Goal: Task Accomplishment & Management: Manage account settings

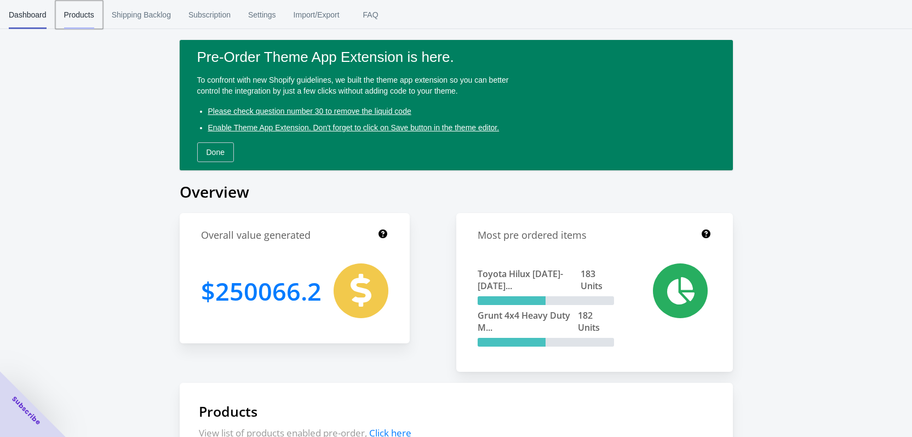
click at [87, 19] on span "Products" at bounding box center [79, 15] width 30 height 28
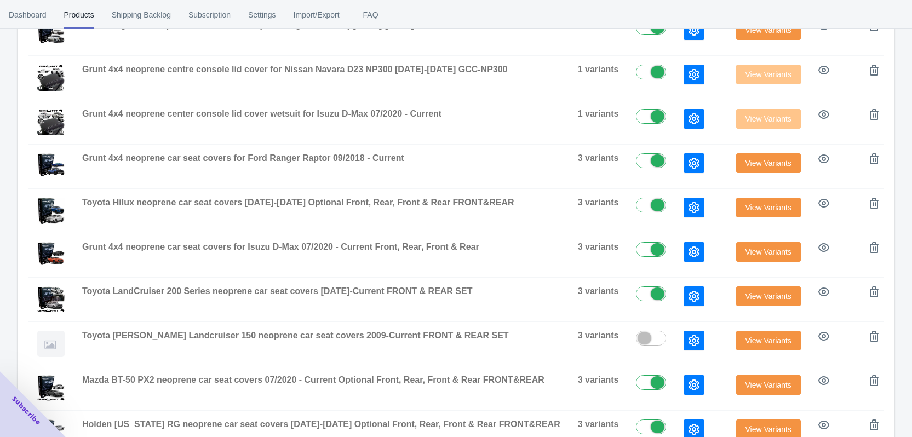
scroll to position [352, 0]
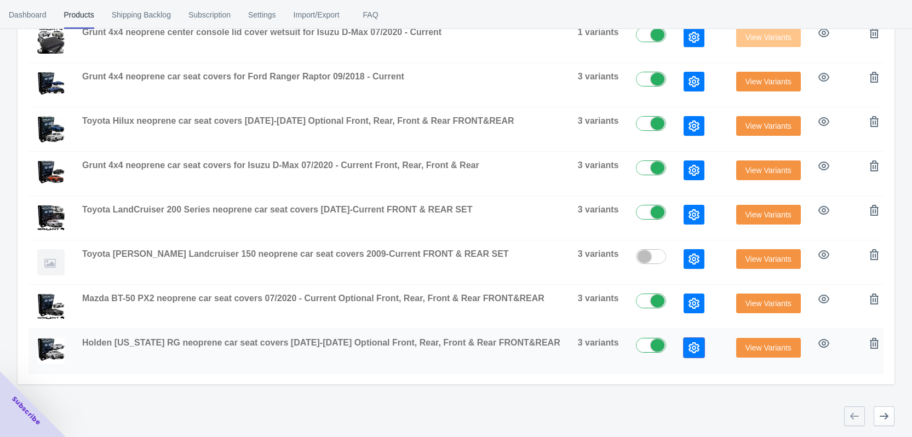
click at [689, 344] on icon "button" at bounding box center [694, 347] width 11 height 11
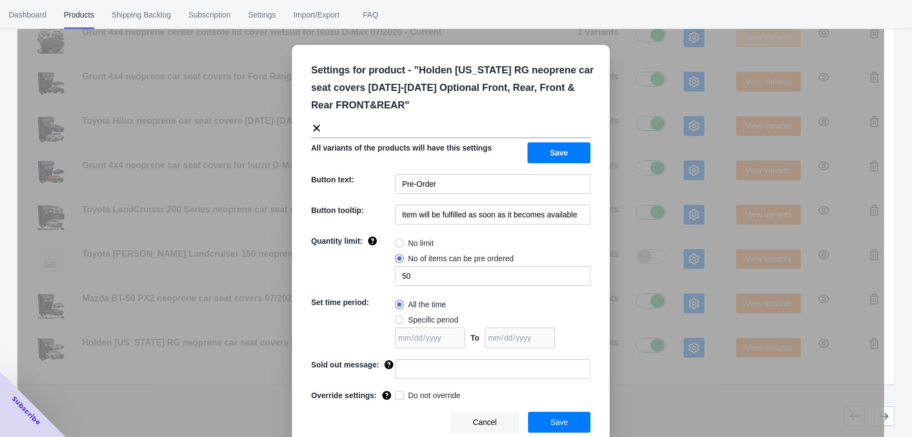
drag, startPoint x: 684, startPoint y: 387, endPoint x: 690, endPoint y: 386, distance: 6.1
click at [684, 388] on div "Settings for product - " Holden [US_STATE] RG neoprene car seat covers [DATE]-[…" at bounding box center [451, 245] width 867 height 437
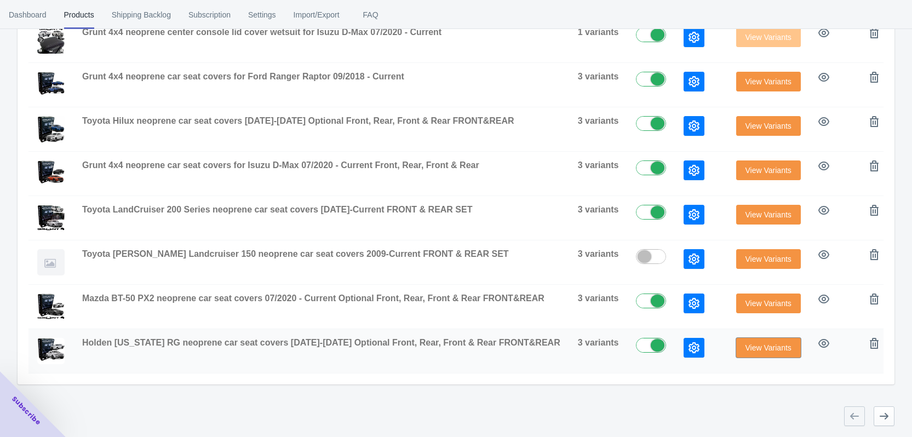
click at [746, 352] on span "View Variants" at bounding box center [769, 348] width 46 height 9
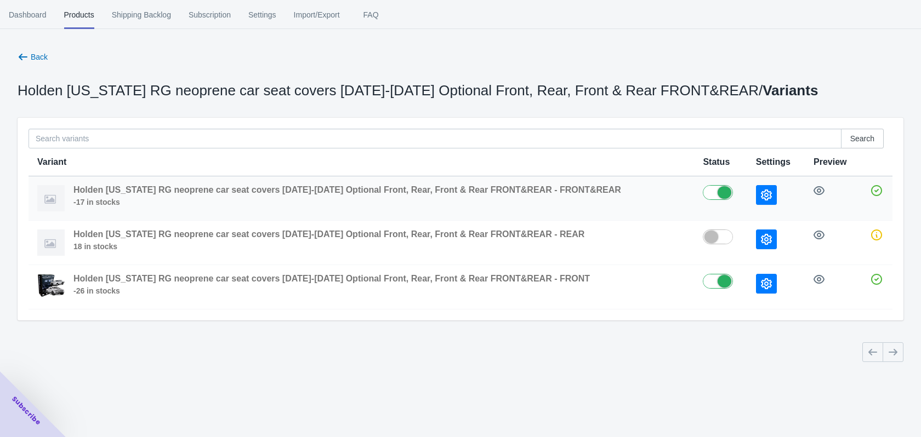
click at [761, 198] on icon "button" at bounding box center [766, 195] width 11 height 11
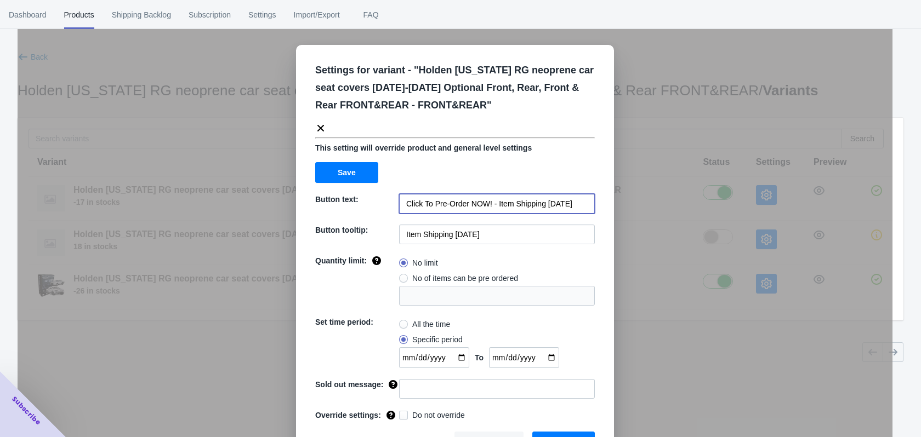
drag, startPoint x: 542, startPoint y: 204, endPoint x: 567, endPoint y: 205, distance: 25.2
click at [567, 205] on input "Click To Pre-Order NOW! - Item Shipping [DATE]" at bounding box center [497, 204] width 196 height 20
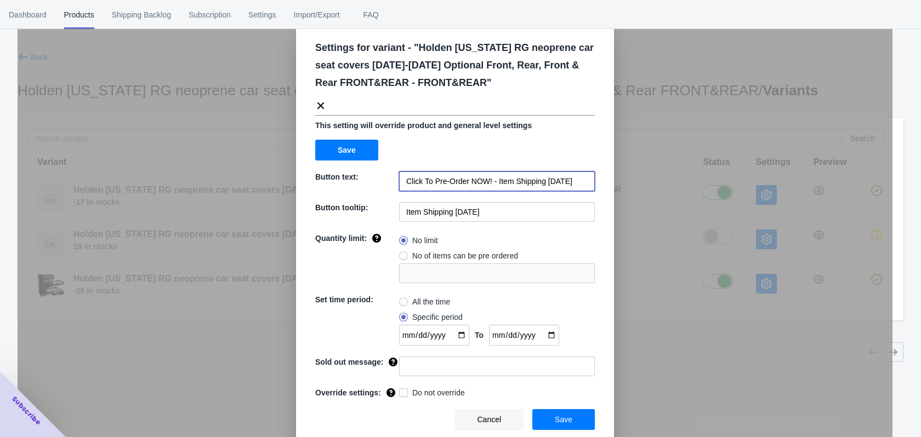
type input "Click To Pre-Order NOW! - Item Shipping [DATE]"
click at [460, 215] on input "Item Shipping [DATE]" at bounding box center [497, 212] width 196 height 20
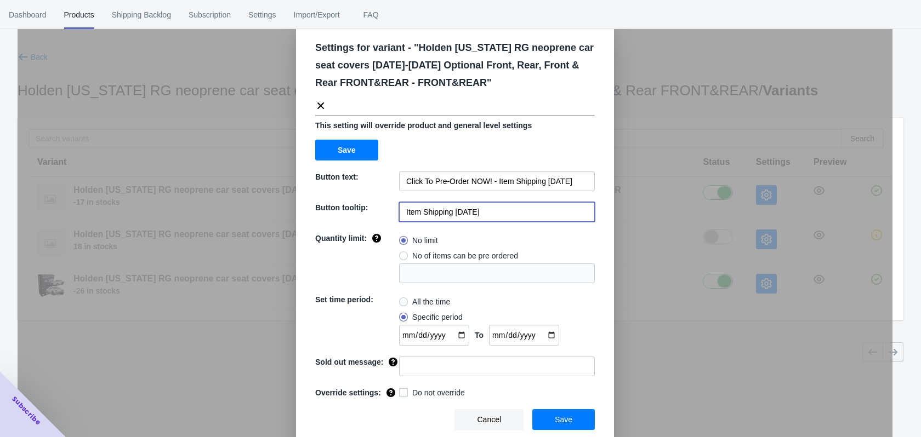
type input "Item Shipping [DATE]"
click at [545, 235] on div "No limit" at bounding box center [497, 240] width 196 height 15
click at [550, 340] on input "[DATE]" at bounding box center [524, 335] width 70 height 21
type input "[DATE]"
click at [562, 418] on span "Save" at bounding box center [564, 419] width 18 height 9
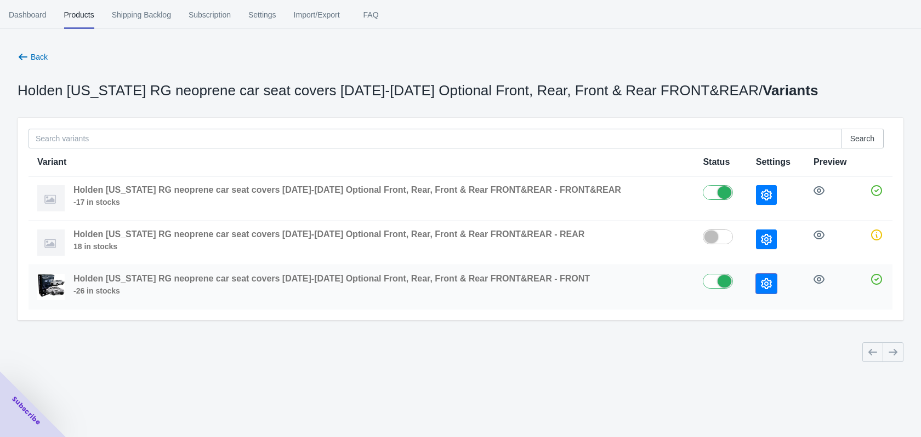
click at [761, 282] on icon "button" at bounding box center [766, 283] width 11 height 11
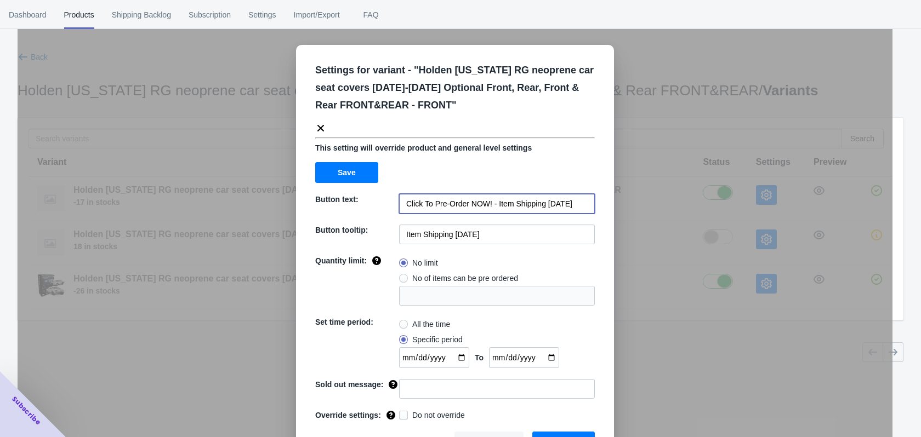
click at [556, 208] on input "Click To Pre-Order NOW! - Item Shipping [DATE]" at bounding box center [497, 204] width 196 height 20
type input "Click To Pre-Order NOW! - Item Shipping [DATE]"
click at [459, 239] on input "Item Shipping [DATE]" at bounding box center [497, 235] width 196 height 20
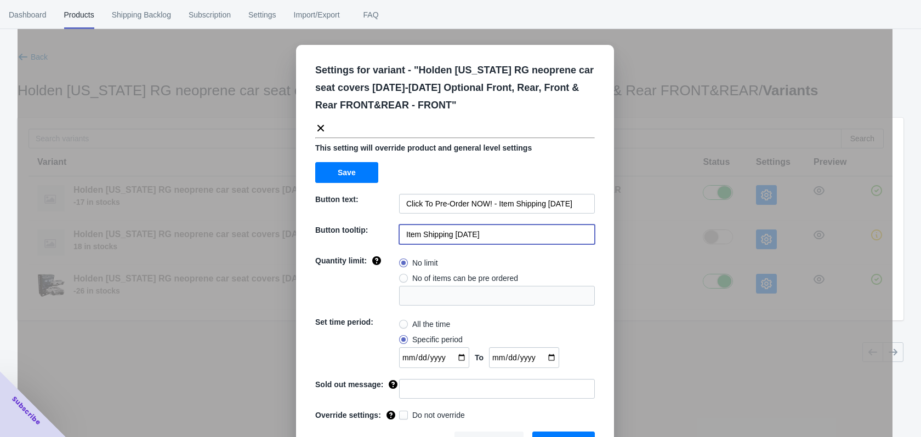
click at [459, 239] on input "Item Shipping [DATE]" at bounding box center [497, 235] width 196 height 20
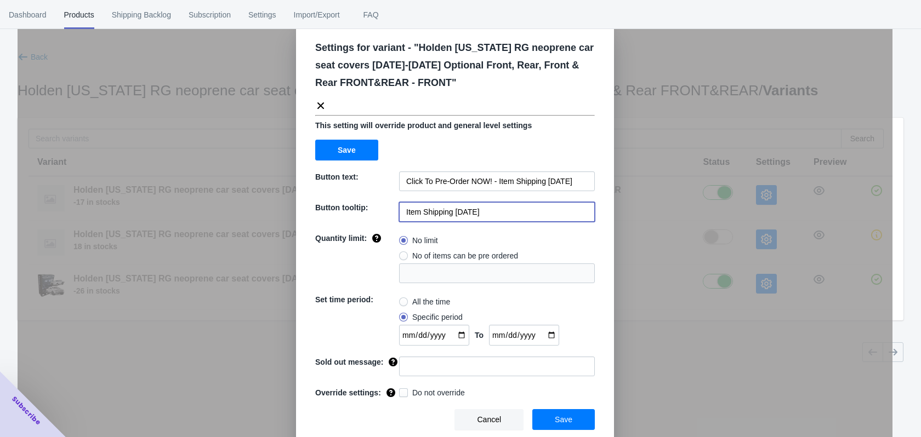
type input "Item Shipping [DATE]"
click at [555, 336] on input "[DATE]" at bounding box center [524, 335] width 70 height 21
click at [550, 333] on input "[DATE]" at bounding box center [524, 335] width 70 height 21
type input "[DATE]"
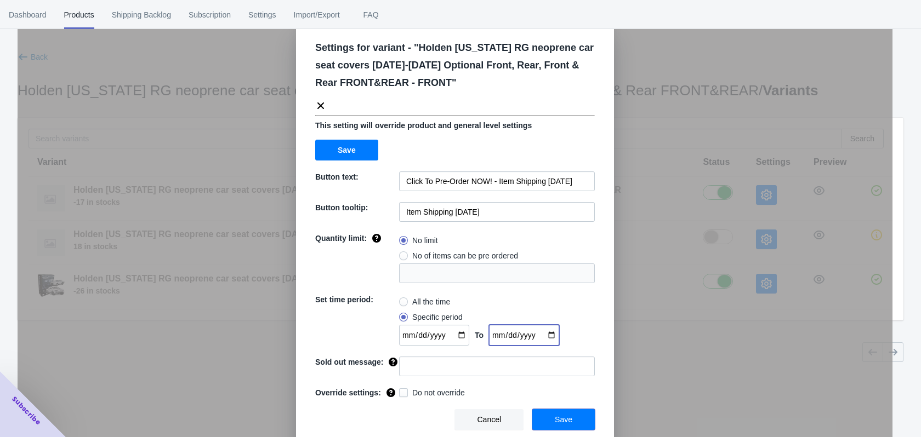
click at [551, 415] on button "Save" at bounding box center [563, 419] width 62 height 21
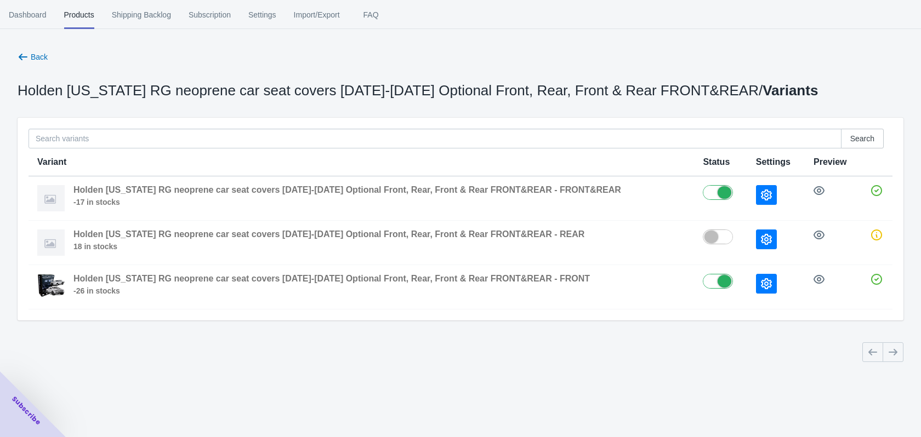
click at [681, 361] on div at bounding box center [456, 348] width 894 height 28
click at [763, 190] on button "button" at bounding box center [766, 195] width 21 height 20
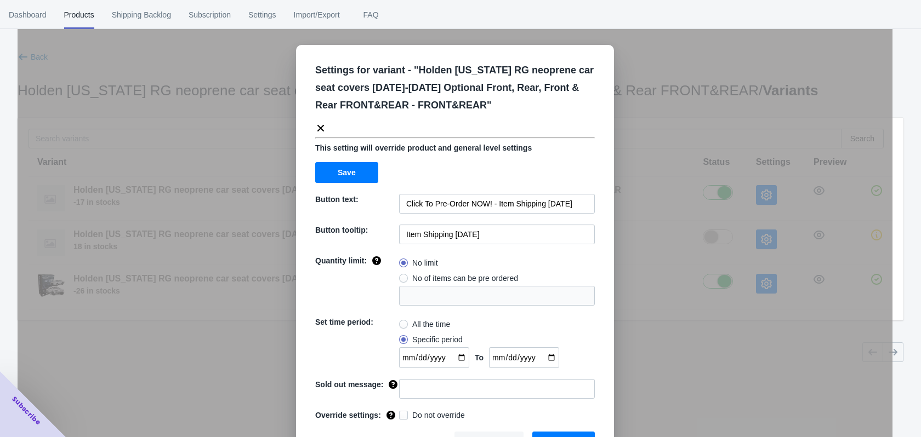
click at [715, 116] on div "Settings for variant - " Holden [US_STATE] RG neoprene car seat covers [DATE]-[…" at bounding box center [455, 245] width 875 height 437
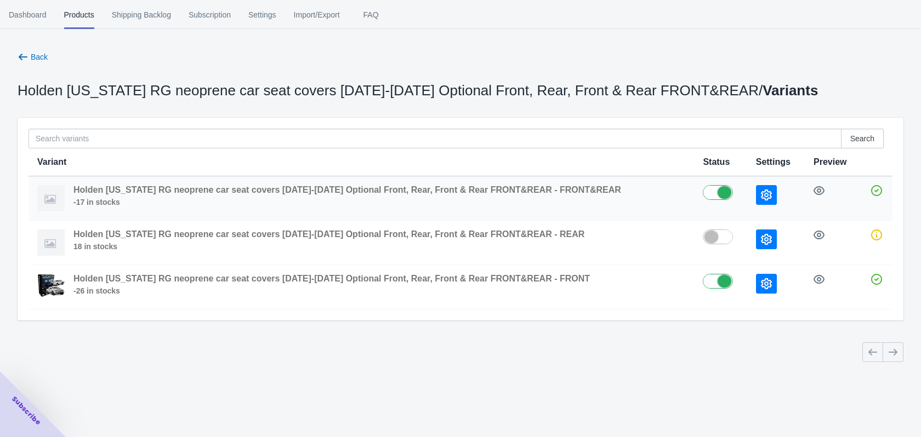
click at [757, 208] on td at bounding box center [776, 198] width 58 height 44
click at [761, 199] on icon "button" at bounding box center [766, 195] width 11 height 11
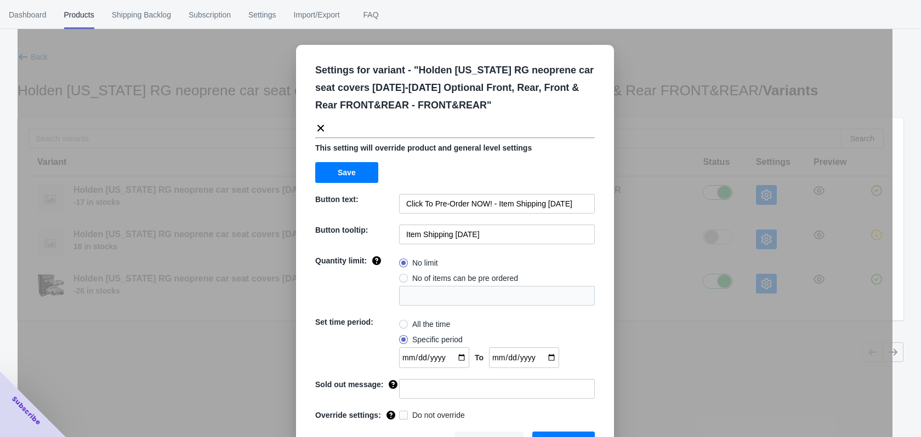
click at [759, 117] on div "Settings for variant - " Holden [US_STATE] RG neoprene car seat covers [DATE]-[…" at bounding box center [455, 245] width 875 height 437
